Goal: Task Accomplishment & Management: Manage account settings

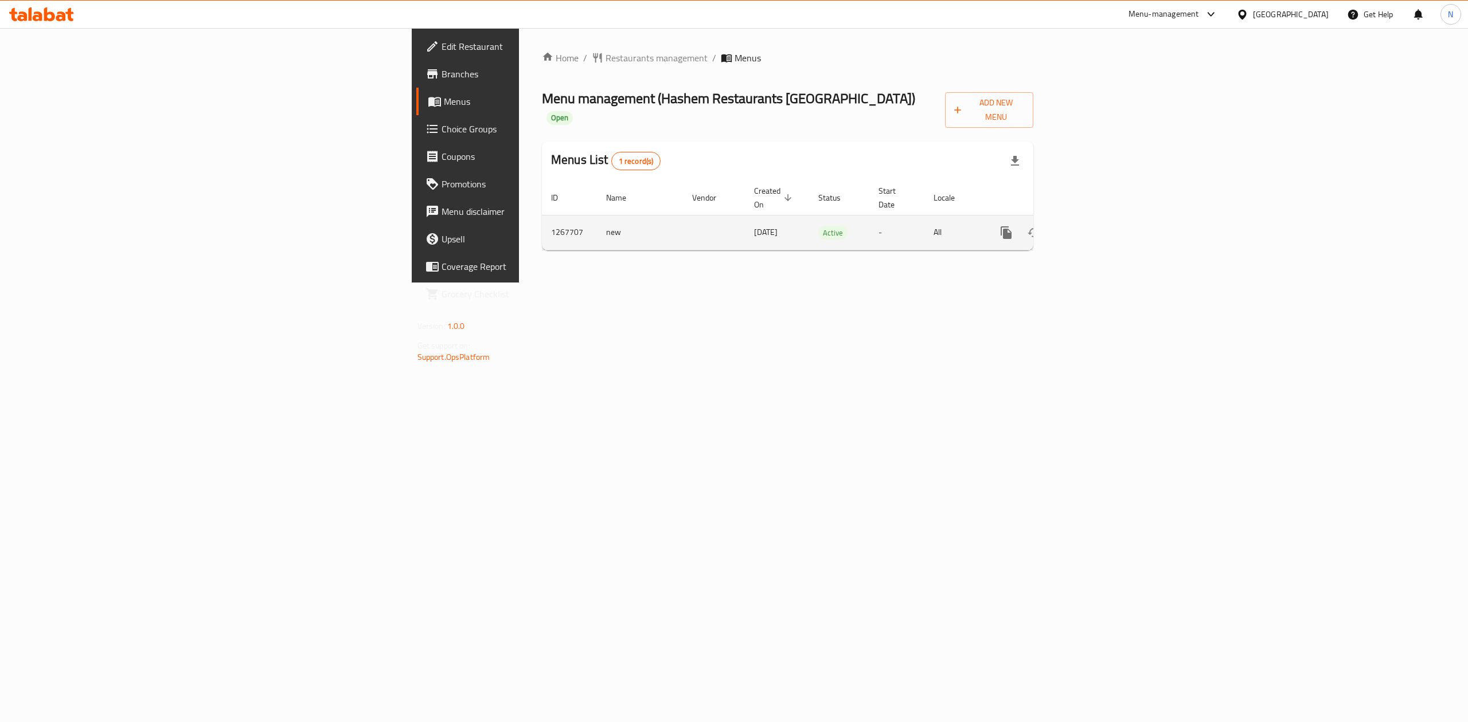
click at [1096, 226] on icon "enhanced table" at bounding box center [1089, 233] width 14 height 14
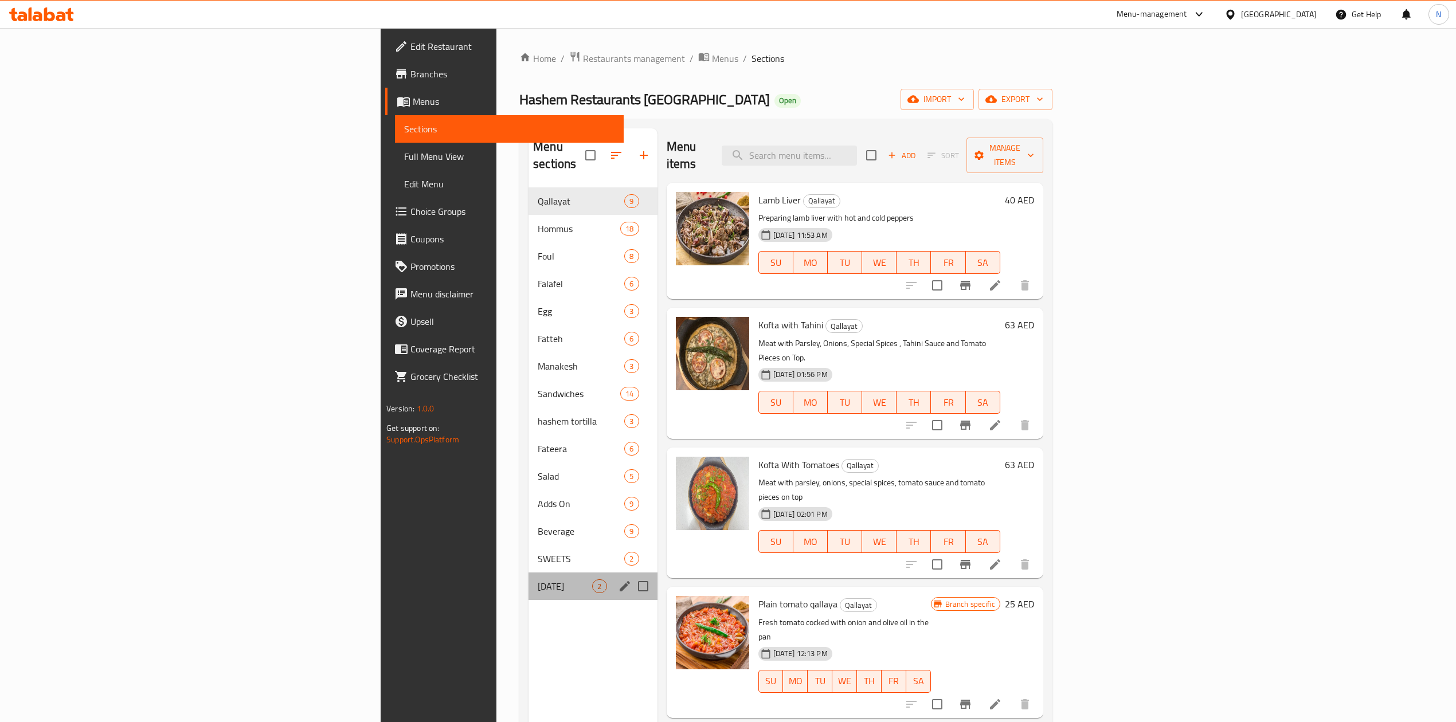
click at [529, 583] on div "[DATE] 2" at bounding box center [593, 587] width 128 height 28
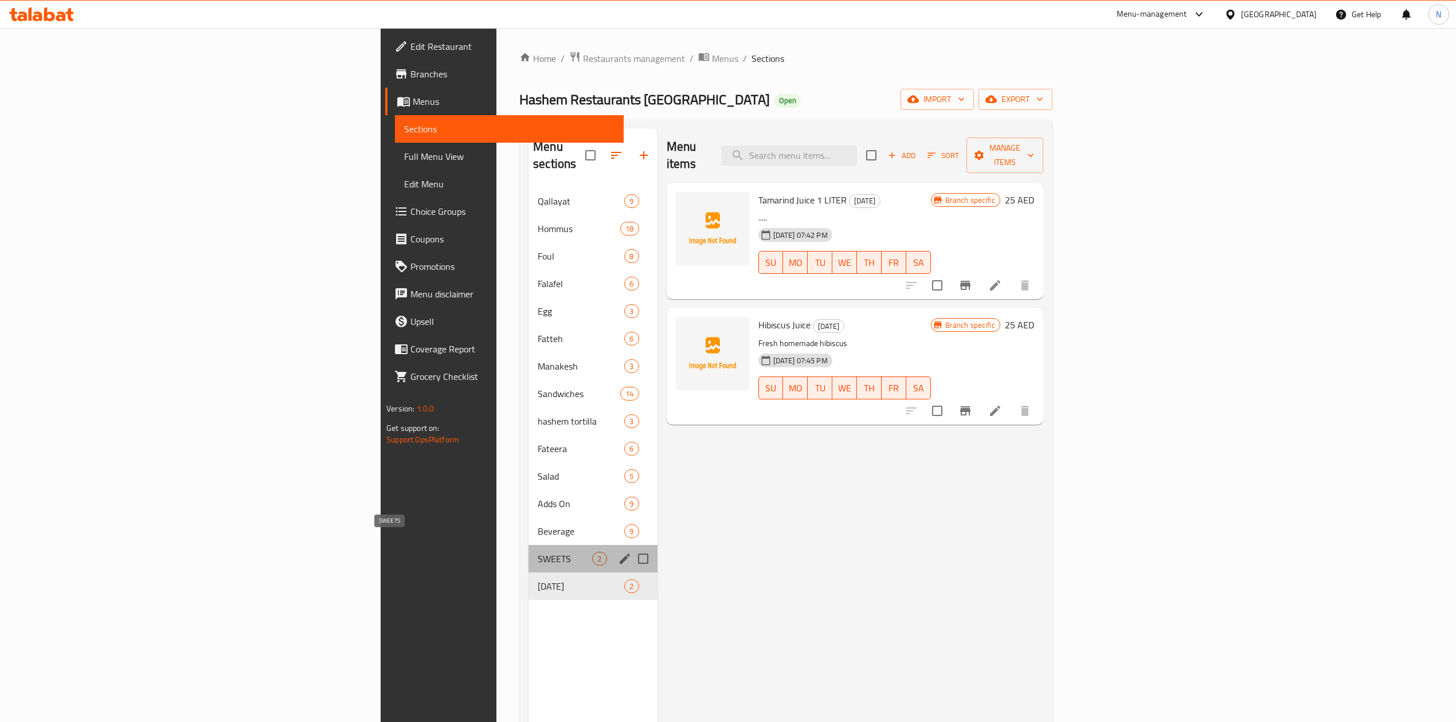
click at [538, 552] on span "SWEETS" at bounding box center [565, 559] width 54 height 14
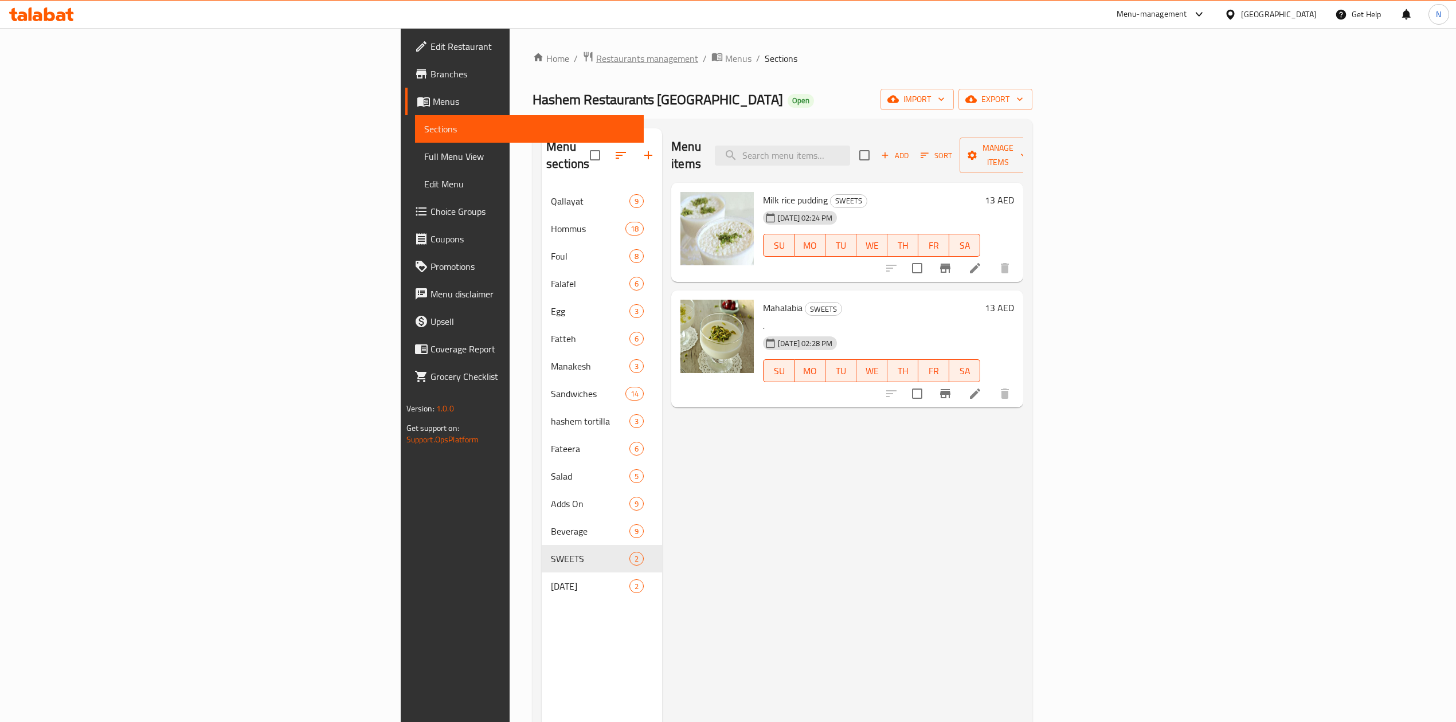
click at [596, 52] on span "Restaurants management" at bounding box center [647, 59] width 102 height 14
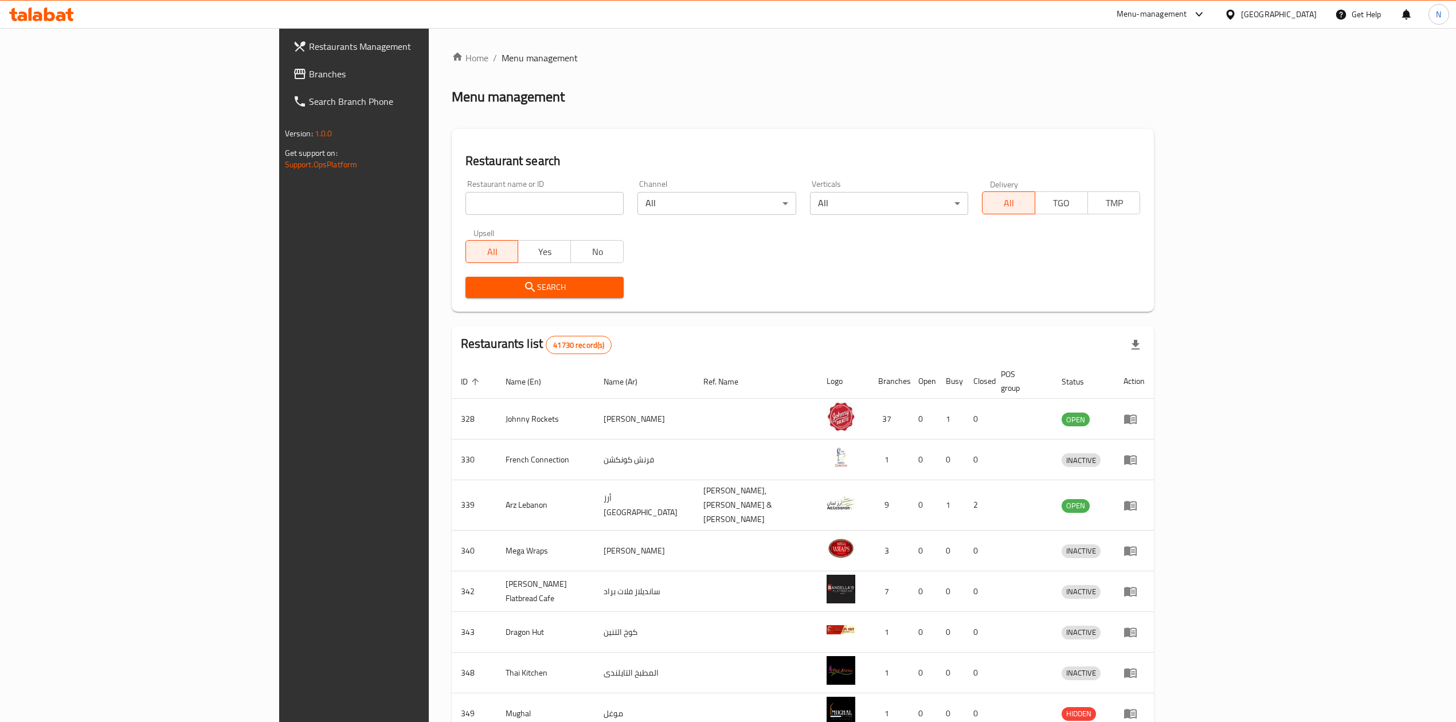
click at [452, 207] on div "Home / Menu management Menu management Restaurant search Restaurant name or ID …" at bounding box center [803, 453] width 703 height 804
click at [466, 207] on input "search" at bounding box center [545, 203] width 158 height 23
click button "Search" at bounding box center [545, 287] width 158 height 21
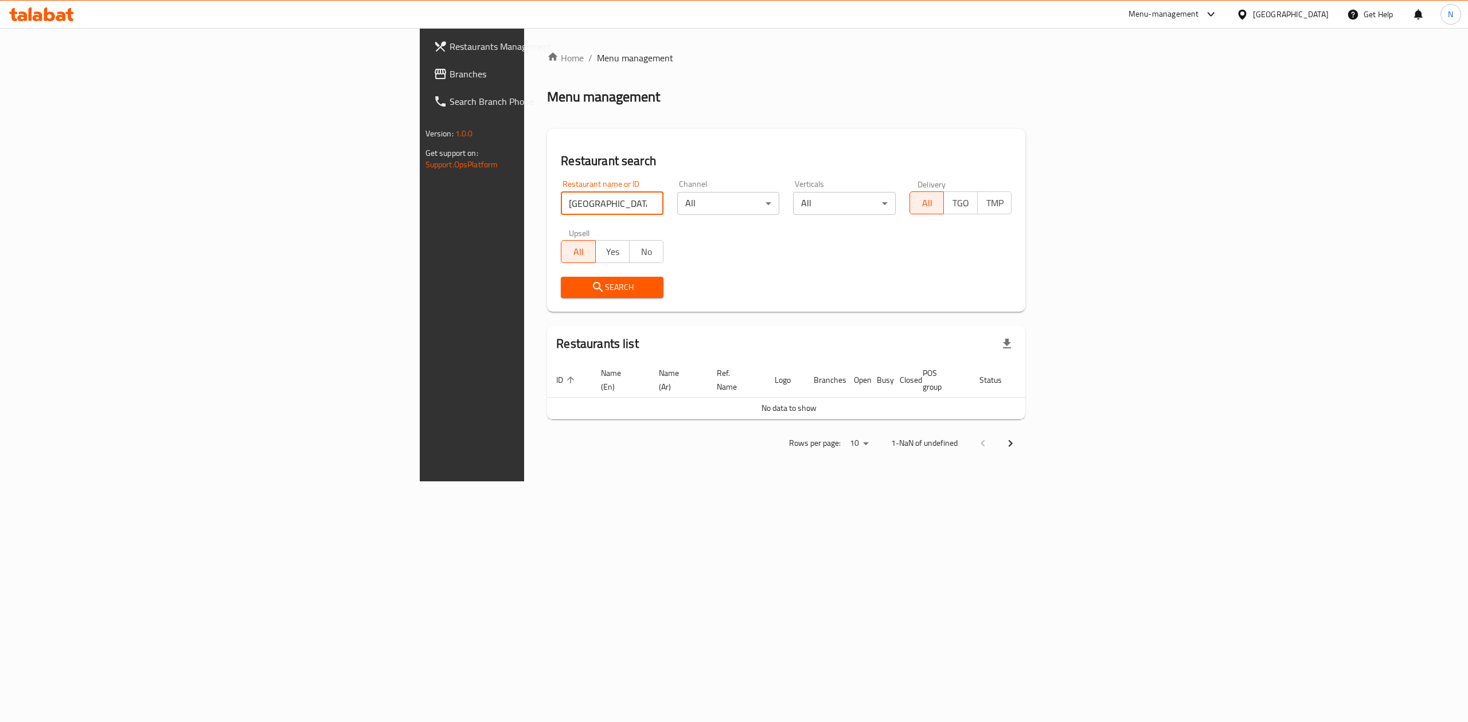
click at [561, 212] on input "[GEOGRAPHIC_DATA] al iraqi resturant" at bounding box center [612, 203] width 103 height 23
type input "baghdad al iraqi"
click button "Search" at bounding box center [612, 287] width 103 height 21
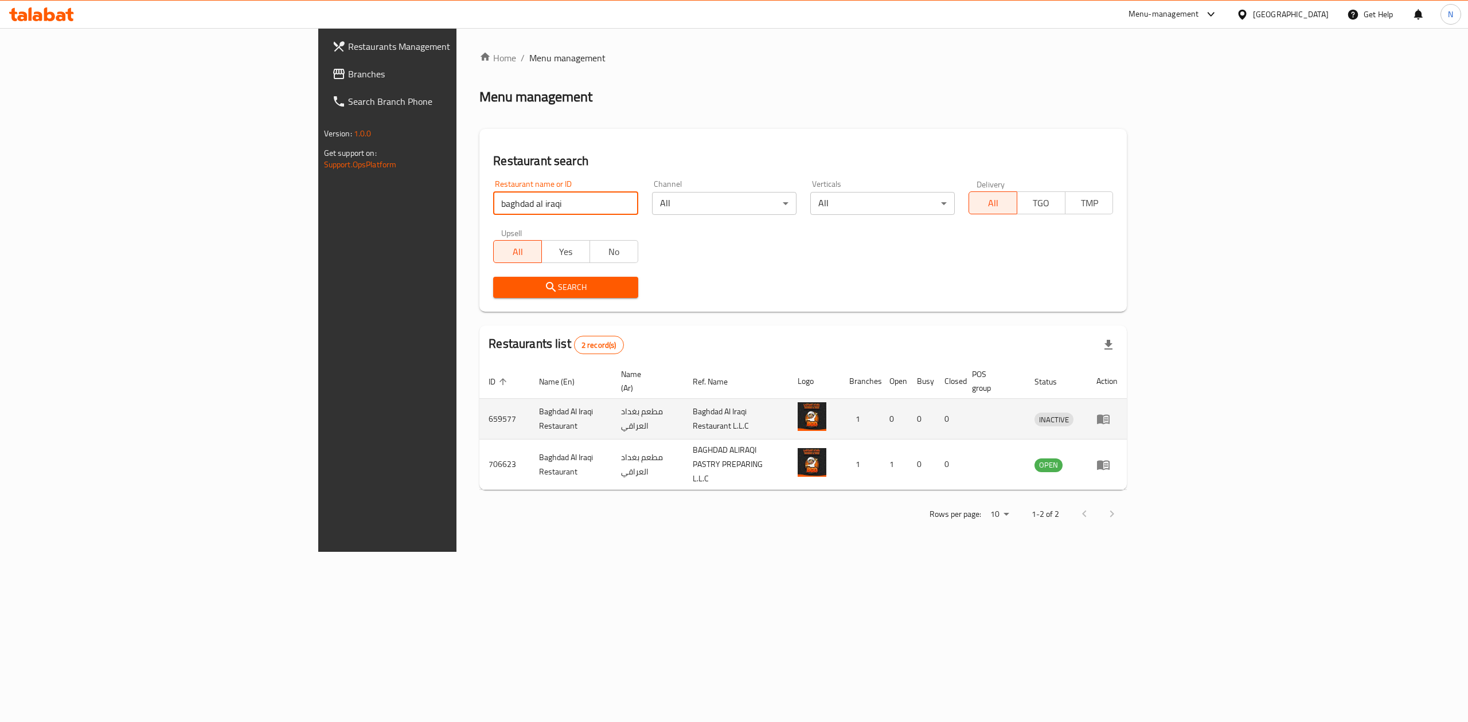
click at [530, 415] on td "Baghdad Al Iraqi Restaurant" at bounding box center [571, 419] width 82 height 41
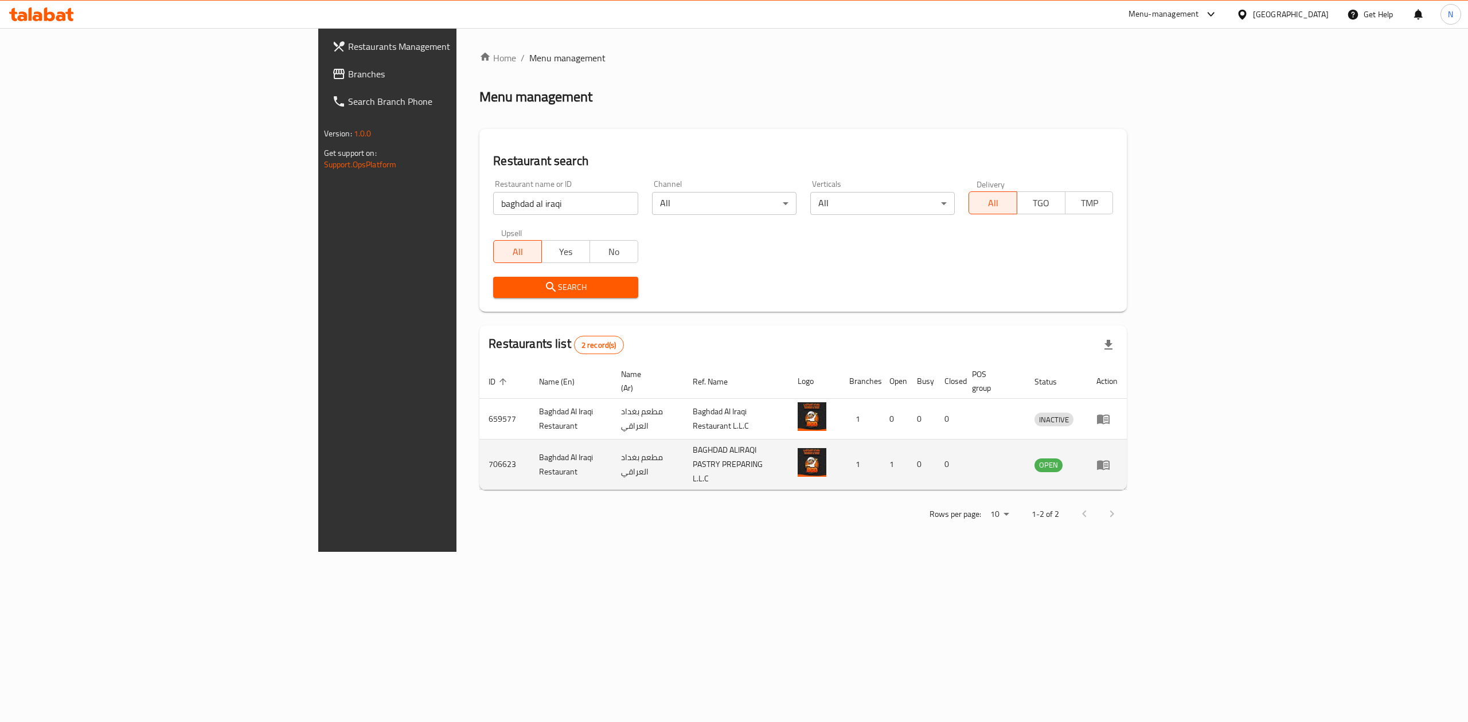
click at [530, 452] on td "Baghdad Al Iraqi Restaurant" at bounding box center [571, 465] width 82 height 50
click at [1110, 458] on icon "enhanced table" at bounding box center [1103, 465] width 14 height 14
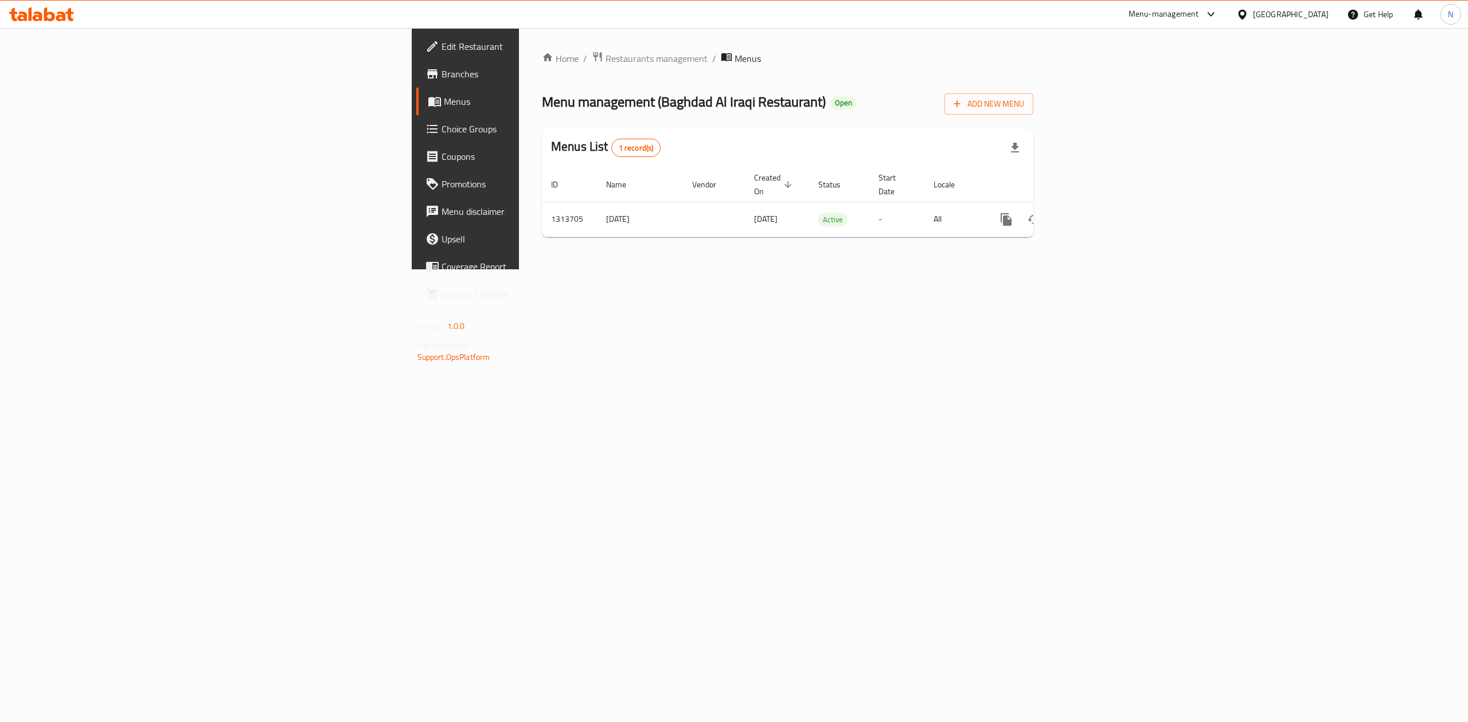
click at [403, 30] on ul "Edit Restaurant Branches Menus Choice Groups Coupons Promotions Menu disclaimer…" at bounding box center [530, 170] width 254 height 284
click at [441, 42] on span "Edit Restaurant" at bounding box center [544, 47] width 206 height 14
